Goal: Find specific page/section: Find specific page/section

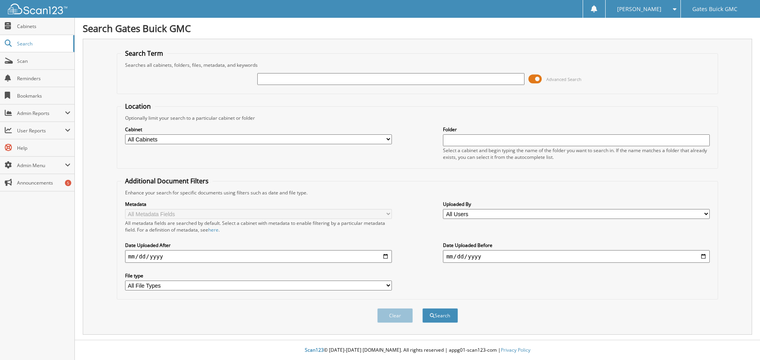
click at [304, 82] on input "text" at bounding box center [390, 79] width 267 height 12
type input "0"
type input "305569"
click at [422, 309] on button "Search" at bounding box center [440, 316] width 36 height 15
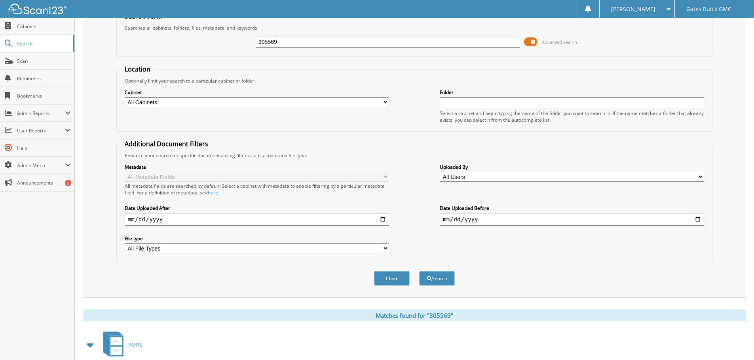
scroll to position [126, 0]
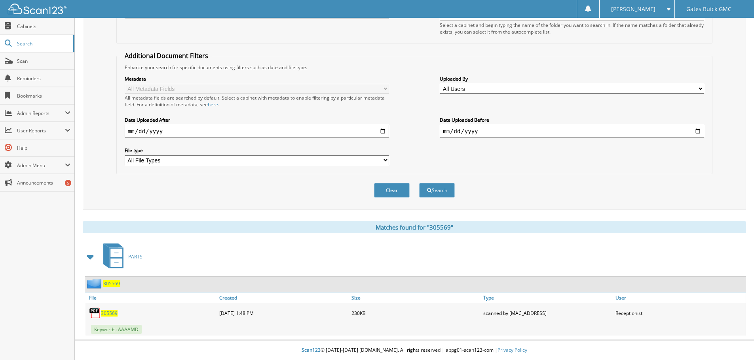
click at [110, 310] on span "305569" at bounding box center [109, 313] width 17 height 7
click at [113, 315] on span "305569" at bounding box center [109, 313] width 17 height 7
